Goal: Check status: Check status

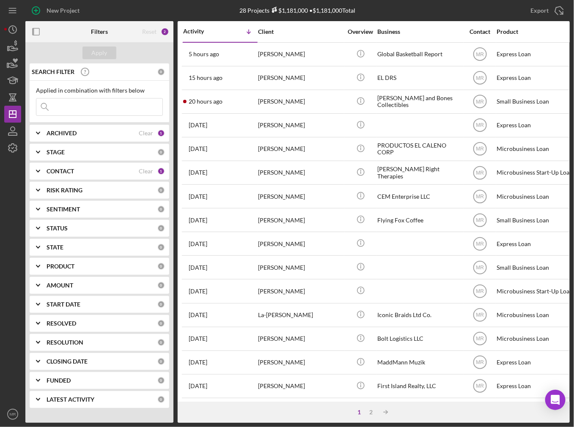
click at [102, 104] on input at bounding box center [99, 107] width 126 height 17
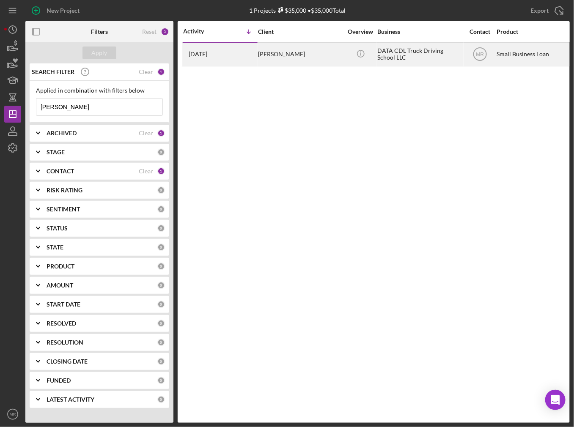
type input "[PERSON_NAME]"
click at [246, 58] on div "[DATE] [PERSON_NAME]" at bounding box center [220, 54] width 74 height 22
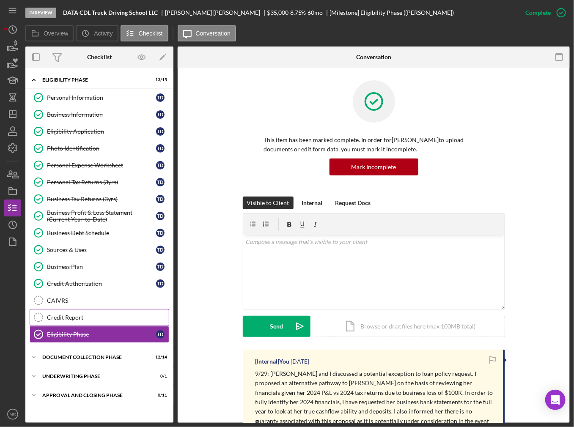
click at [83, 314] on div "Credit Report" at bounding box center [108, 317] width 122 height 7
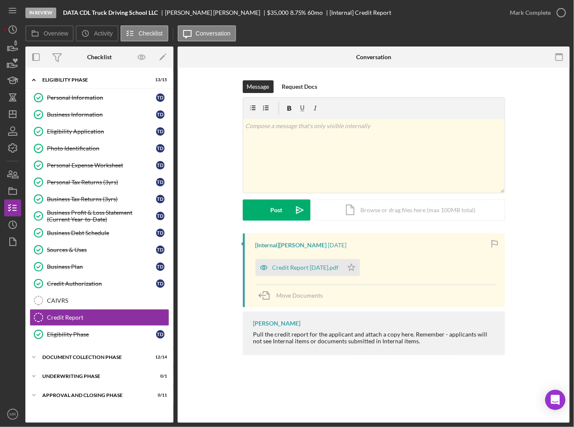
click at [195, 215] on div "Message Request Docs v Color teal Color pink Remove color Add row above Add row…" at bounding box center [373, 156] width 367 height 153
click at [208, 208] on div "Message Request Docs v Color teal Color pink Remove color Add row above Add row…" at bounding box center [373, 156] width 367 height 153
click at [226, 372] on div "Message Request Docs v Color teal Color pink Remove color Add row above Add row…" at bounding box center [374, 220] width 392 height 305
click at [302, 261] on div "Credit Report [DATE].pdf" at bounding box center [300, 267] width 88 height 17
